Goal: Task Accomplishment & Management: Manage account settings

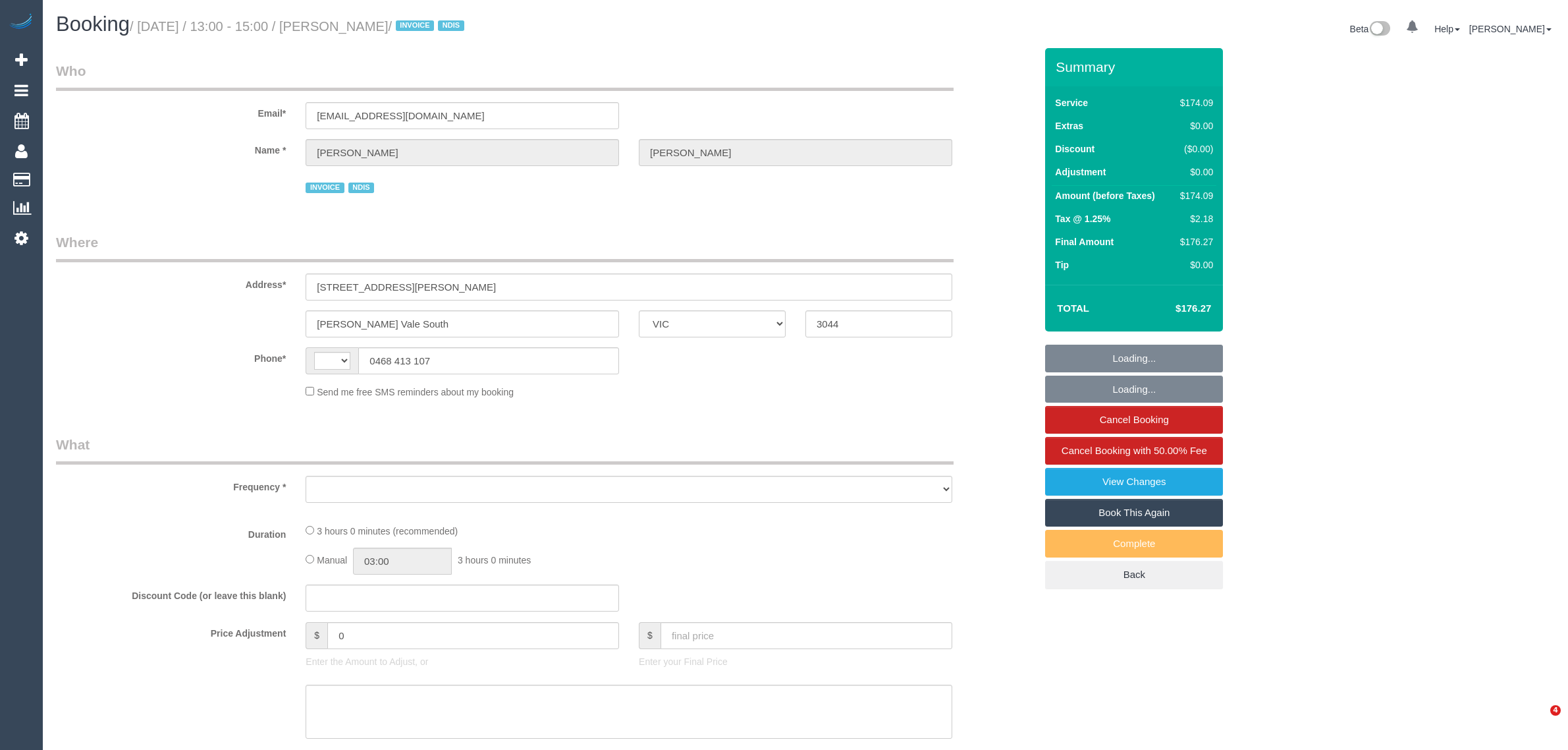
select select "VIC"
select select "string:AU"
select select "object:562"
select select "180"
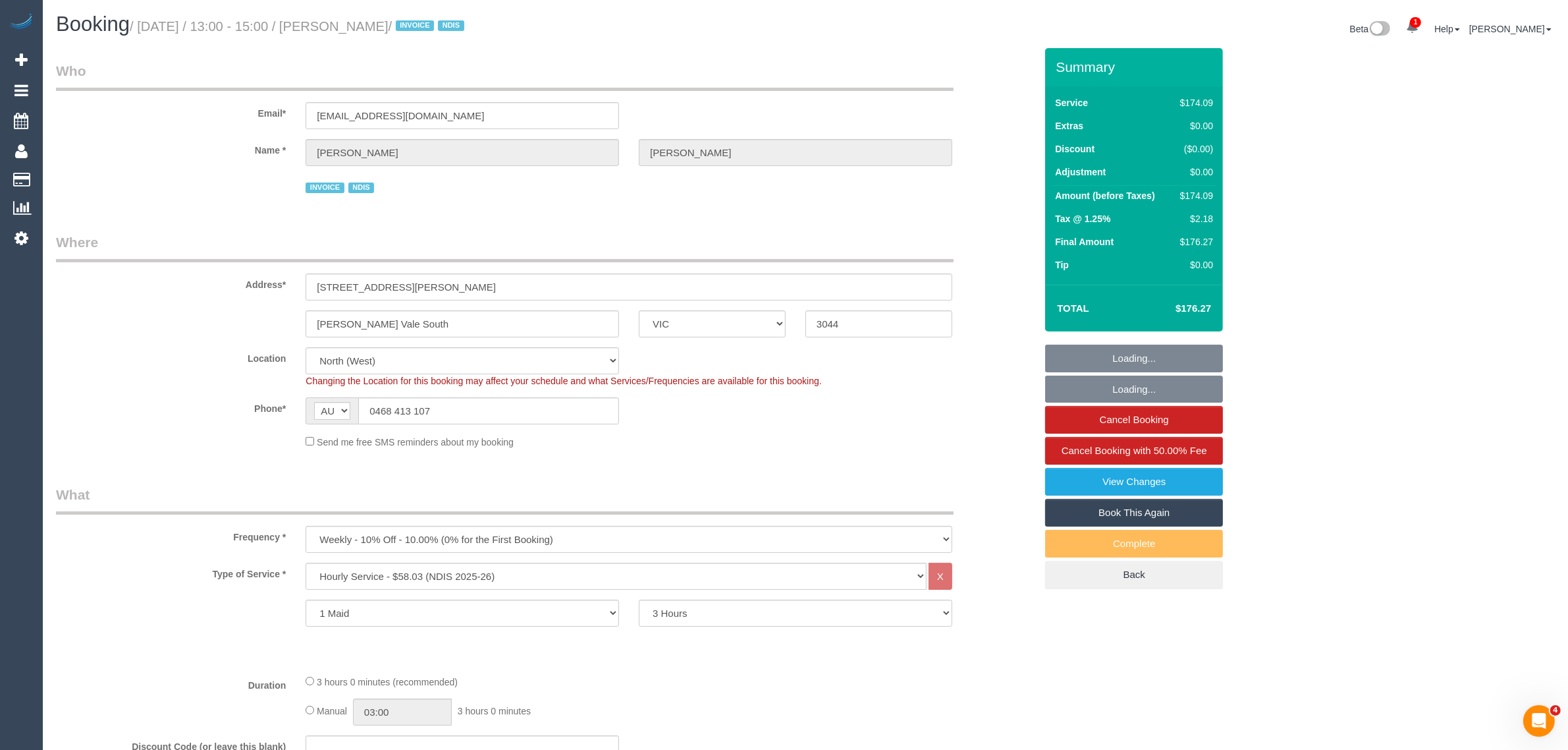
select select "number:29"
select select "number:14"
select select "number:19"
select select "number:23"
select select "number:34"
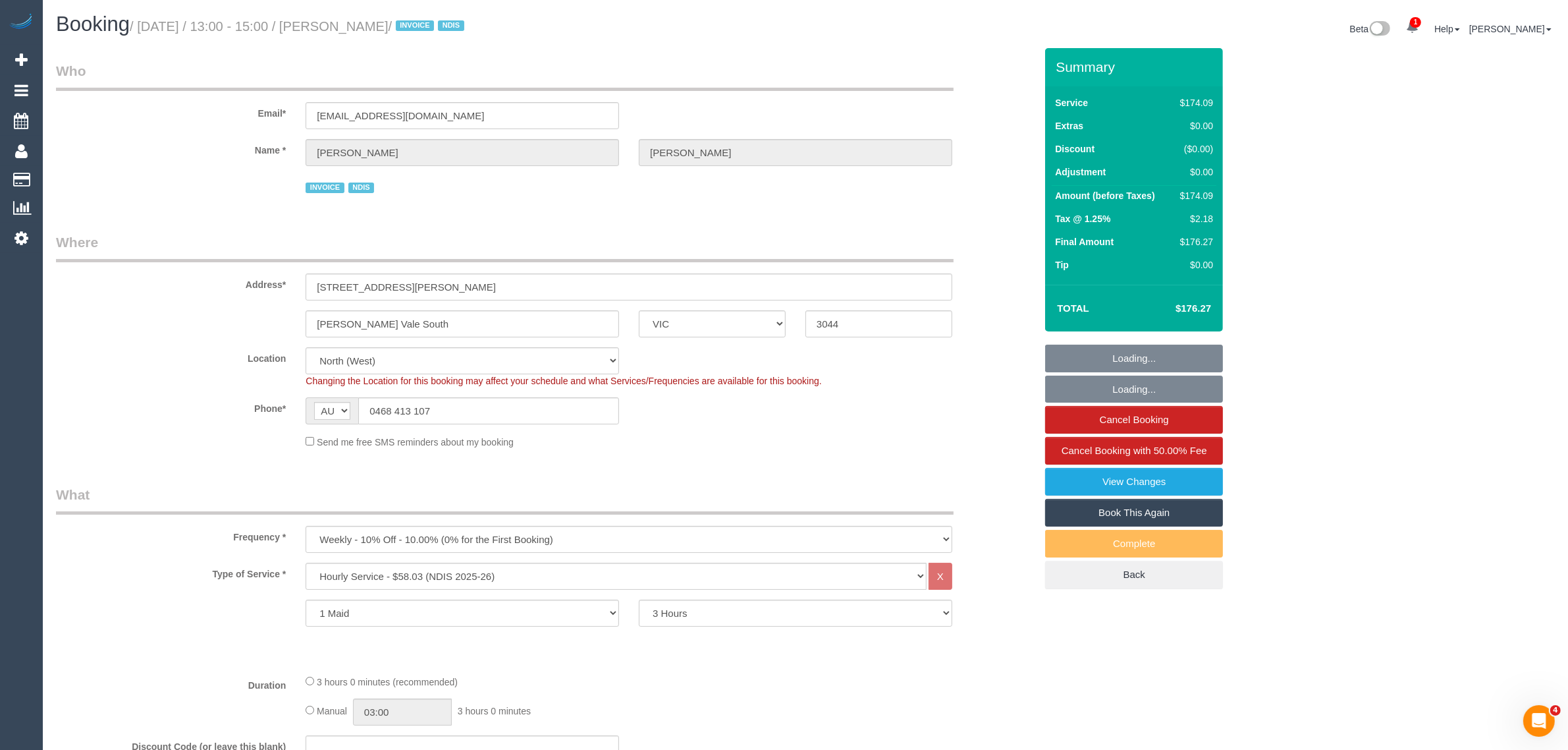
select select "object:774"
click at [803, 428] on sui-booking-location "Location Office City East (North) East (South) Inner East Inner North (East) In…" at bounding box center [545, 398] width 979 height 102
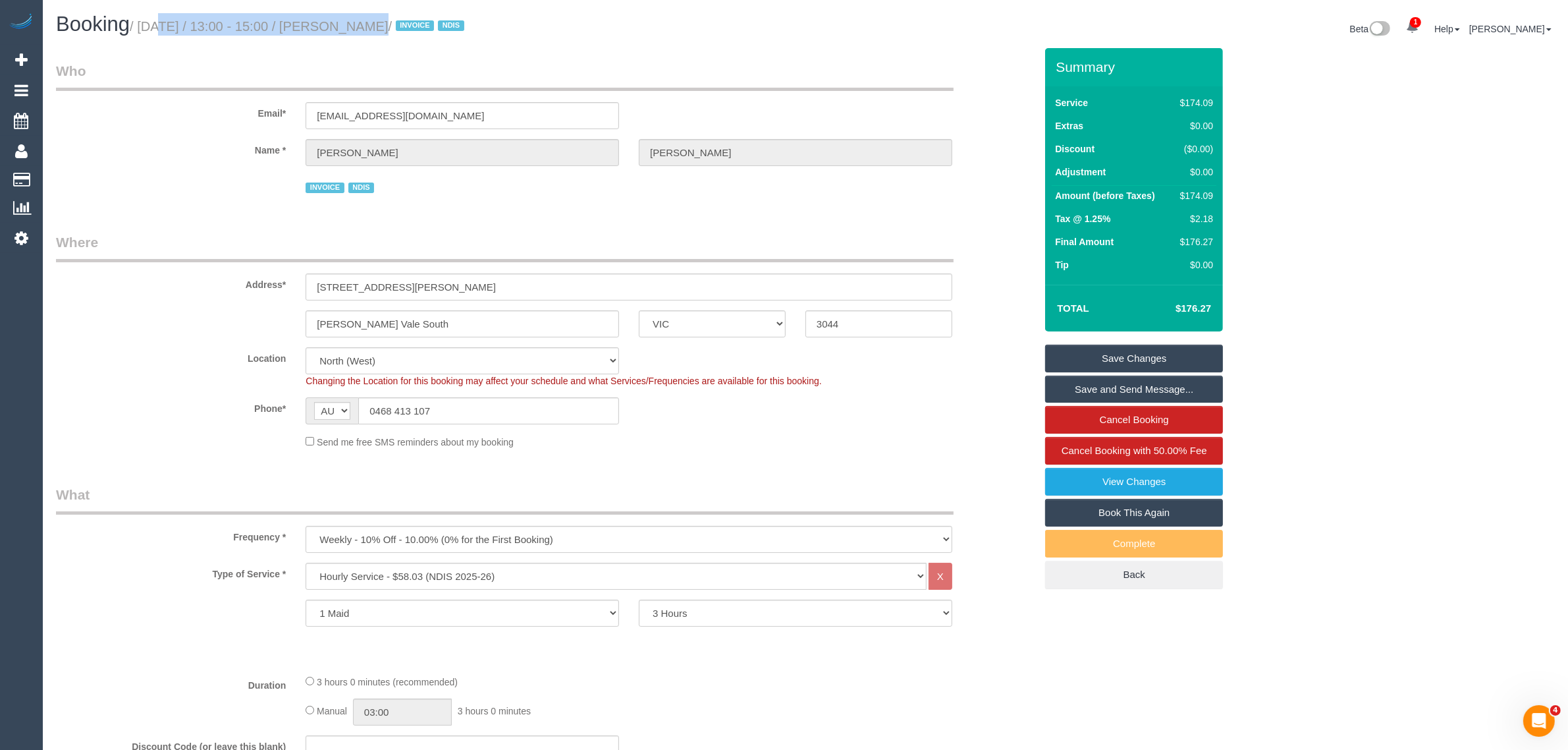
drag, startPoint x: 140, startPoint y: 27, endPoint x: 351, endPoint y: 31, distance: 211.0
click at [351, 31] on small "/ September 08, 2025 / 13:00 - 15:00 / Giuseppe Guarnaccia / INVOICE NDIS" at bounding box center [299, 27] width 338 height 15
copy small "September 08, 2025 / 13:00 - 15:00"
click at [832, 24] on div "Beta 1 Your Notifications You have 0 alerts × You have 3 to charge for 08/09/20…" at bounding box center [1185, 30] width 760 height 35
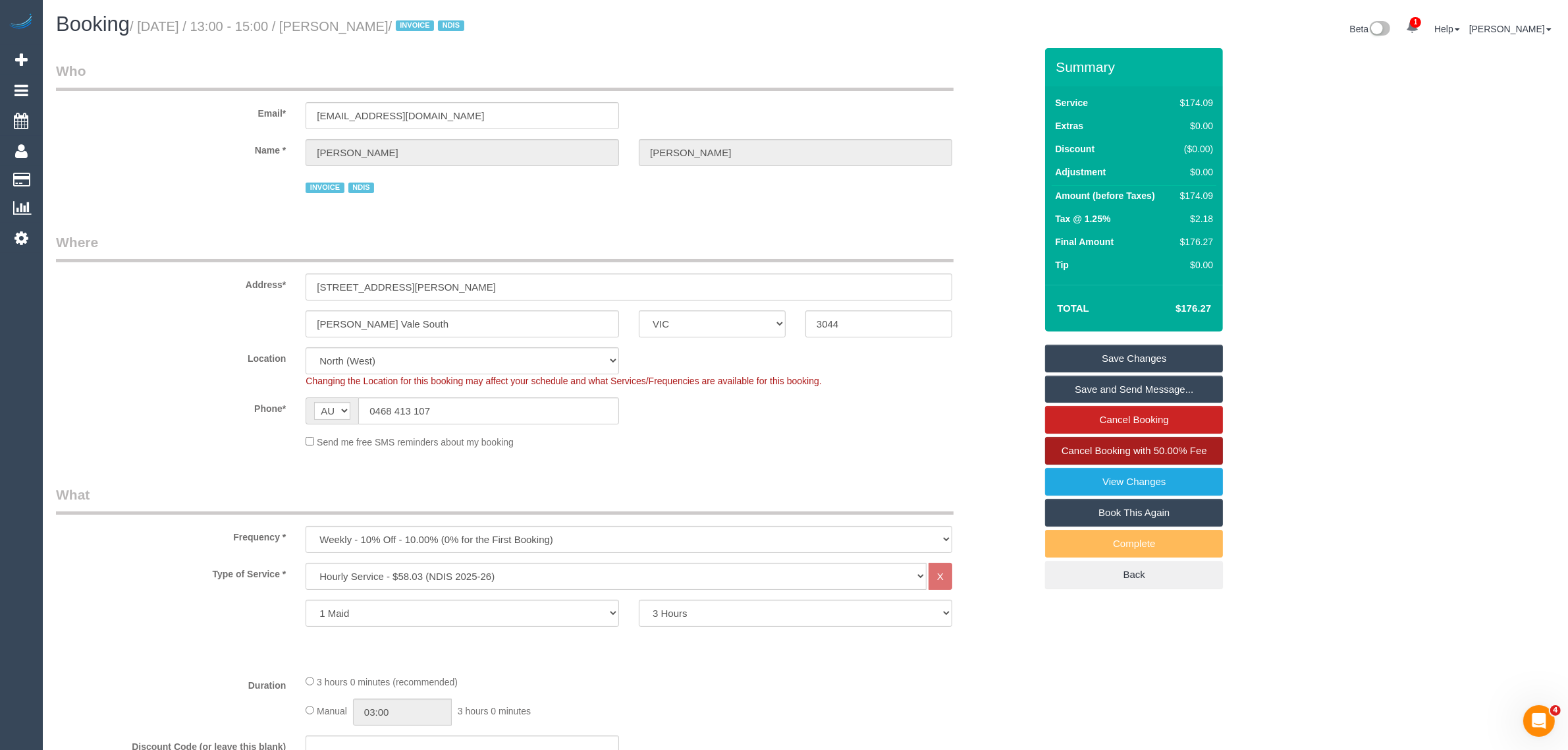
click at [1167, 452] on span "Cancel Booking with 50.00% Fee" at bounding box center [1134, 450] width 145 height 11
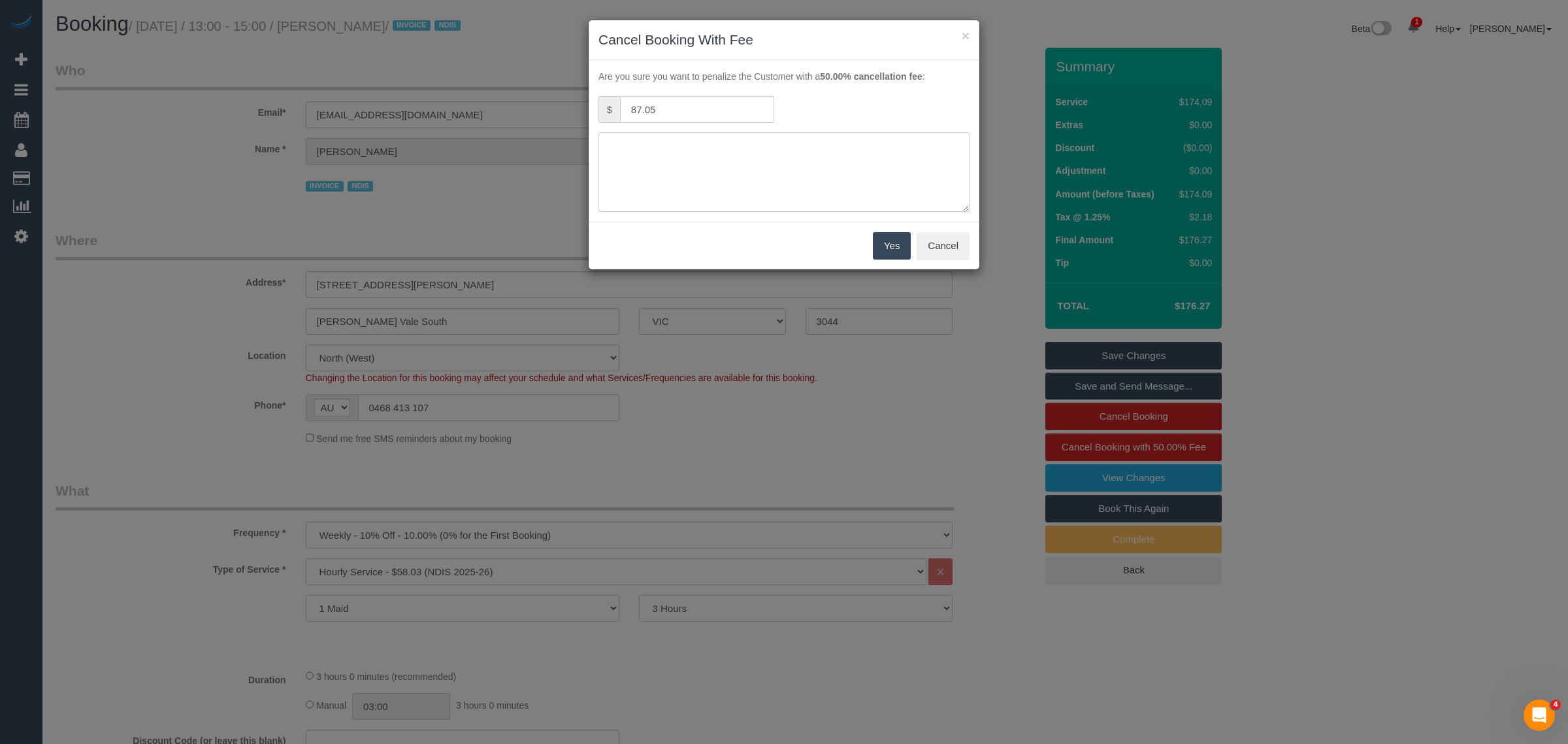
click at [781, 172] on textarea at bounding box center [784, 171] width 371 height 79
type textarea "no access via call and txt - KA"
click at [876, 247] on button "Yes" at bounding box center [892, 245] width 38 height 27
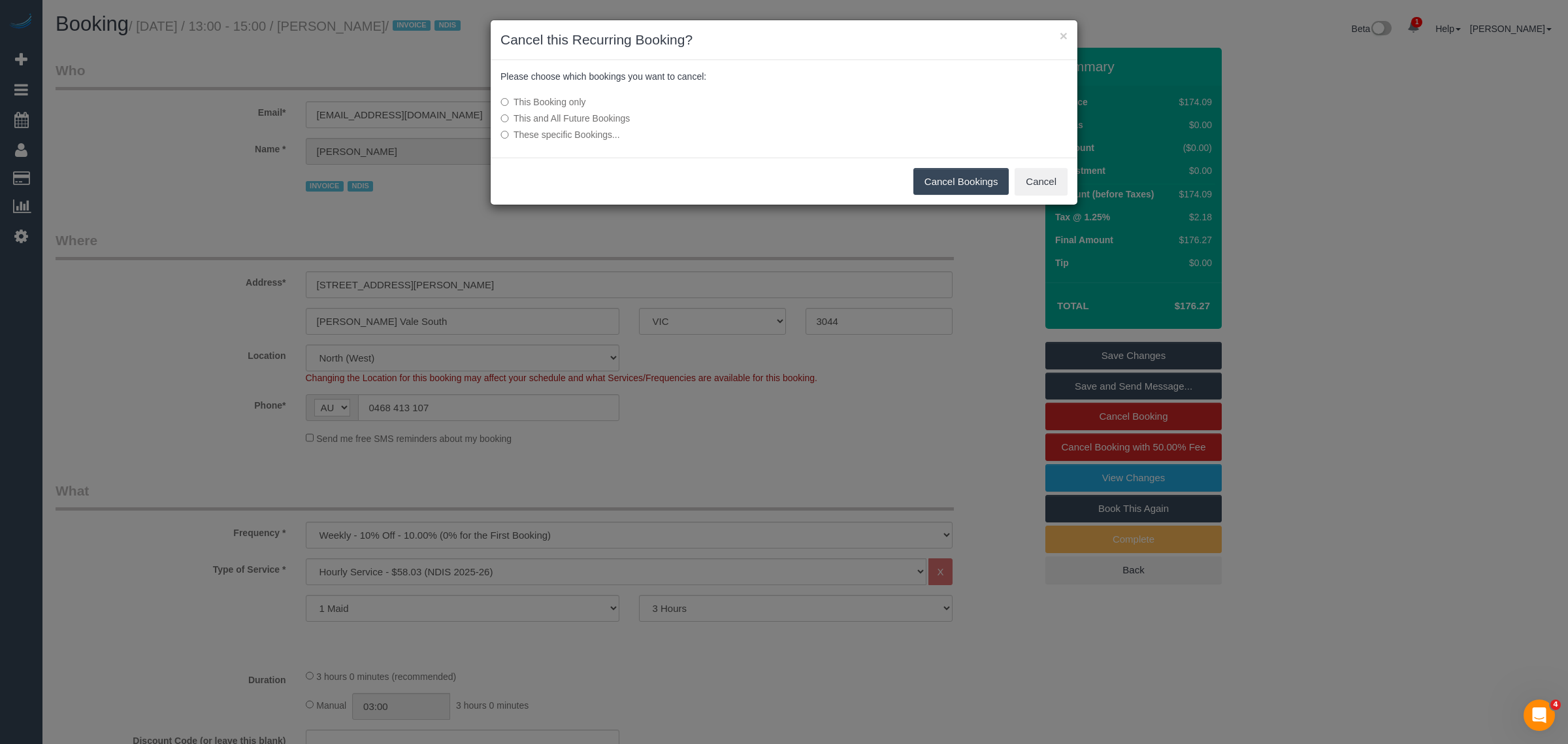
click at [942, 186] on button "Cancel Bookings" at bounding box center [961, 181] width 96 height 27
